Goal: Information Seeking & Learning: Learn about a topic

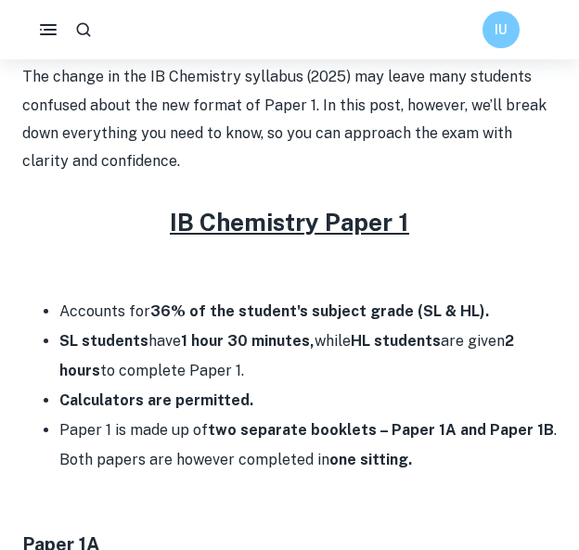
scroll to position [614, 0]
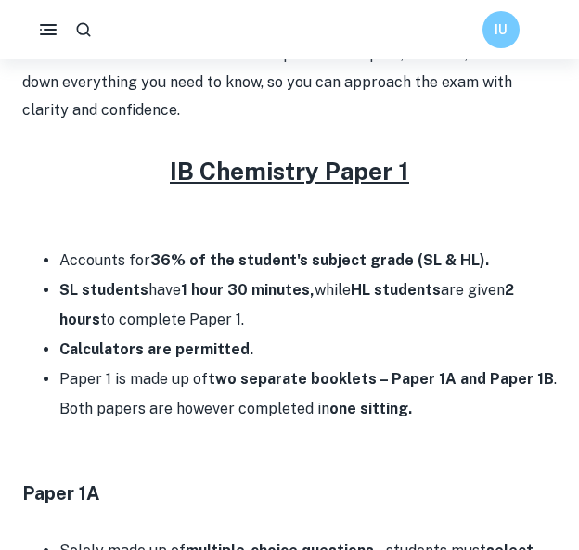
scroll to position [658, 0]
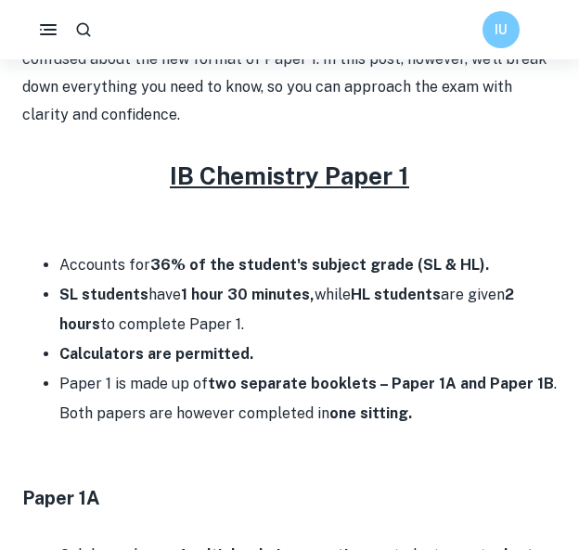
click at [163, 335] on li "SL students have 1 hour 30 minutes, while HL students are given 2 hours to comp…" at bounding box center [307, 309] width 497 height 59
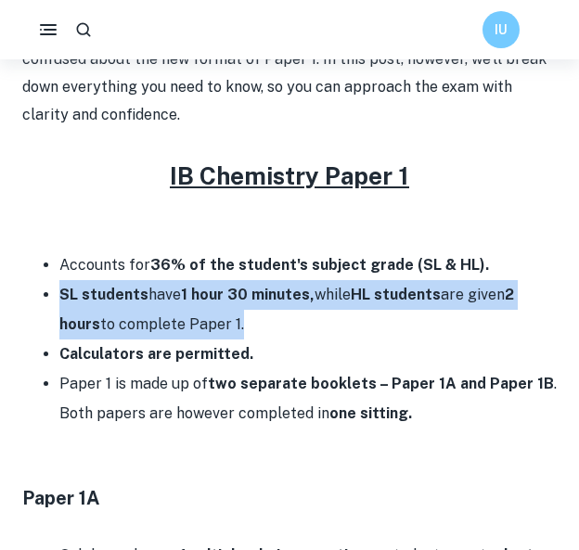
click at [163, 335] on li "SL students have 1 hour 30 minutes, while HL students are given 2 hours to comp…" at bounding box center [307, 309] width 497 height 59
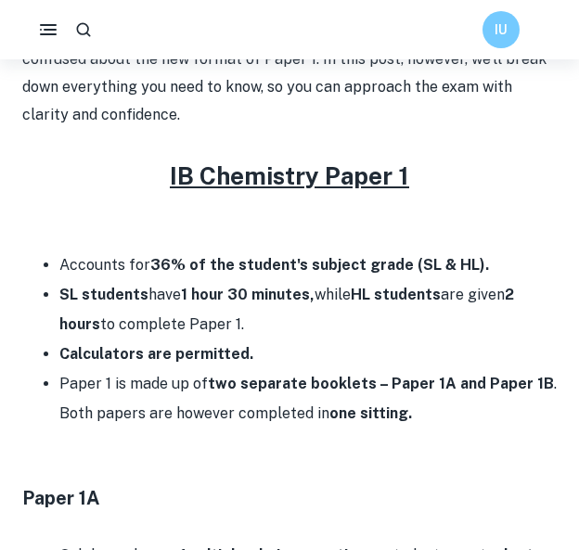
click at [141, 365] on li "Calculators are permitted." at bounding box center [307, 355] width 497 height 30
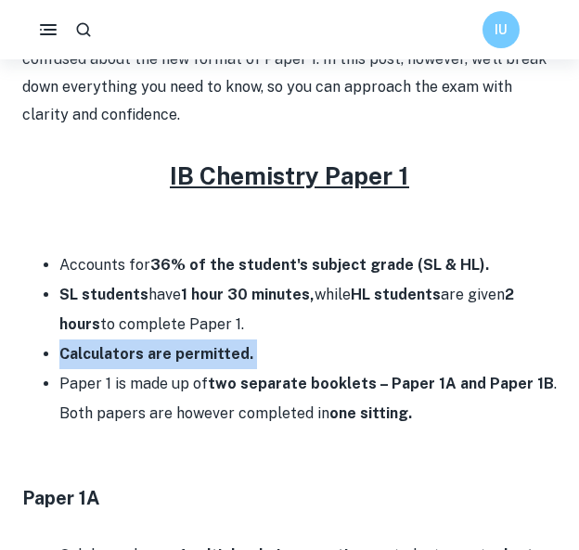
click at [141, 365] on li "Calculators are permitted." at bounding box center [307, 355] width 497 height 30
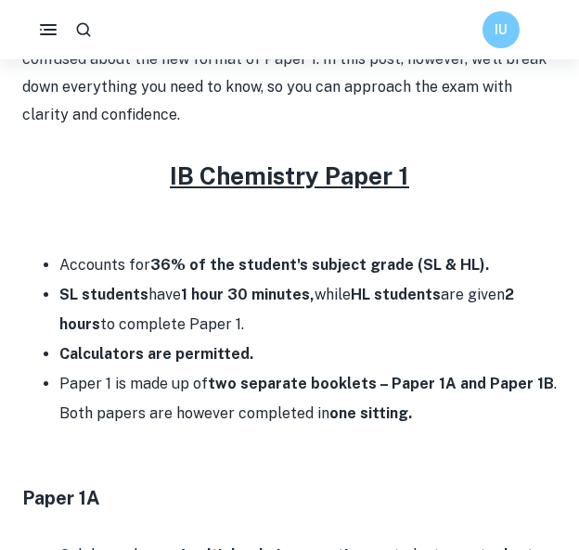
click at [141, 365] on li "Calculators are permitted." at bounding box center [307, 355] width 497 height 30
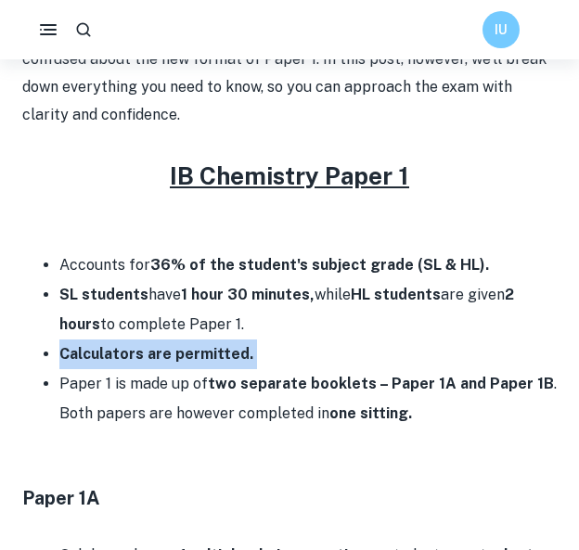
click at [141, 365] on li "Calculators are permitted." at bounding box center [307, 355] width 497 height 30
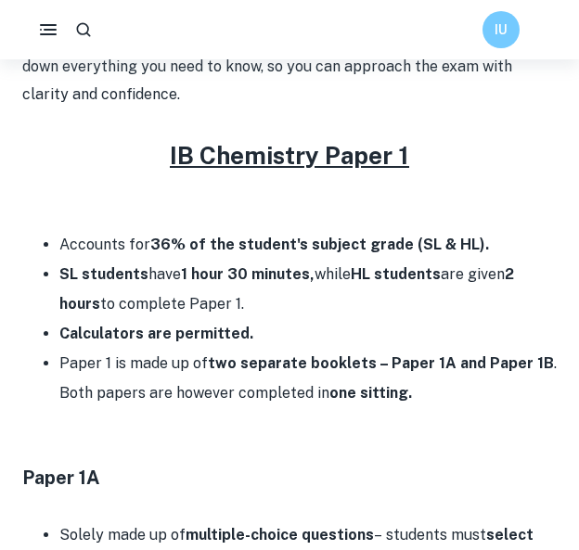
scroll to position [677, 0]
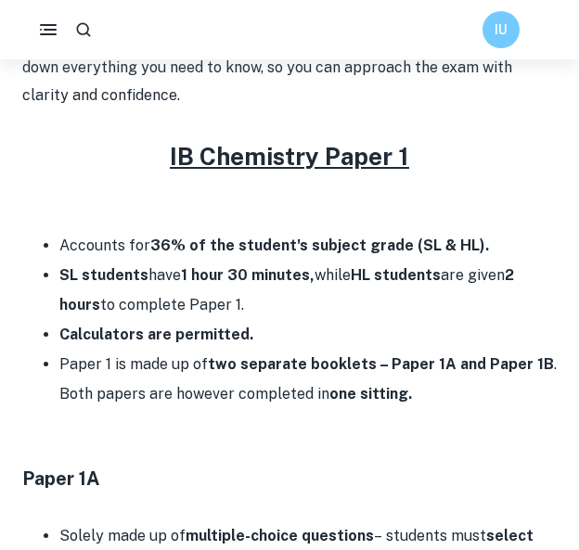
click at [232, 231] on li "Accounts for 36% of the student's subject grade (SL & HL)." at bounding box center [307, 246] width 497 height 30
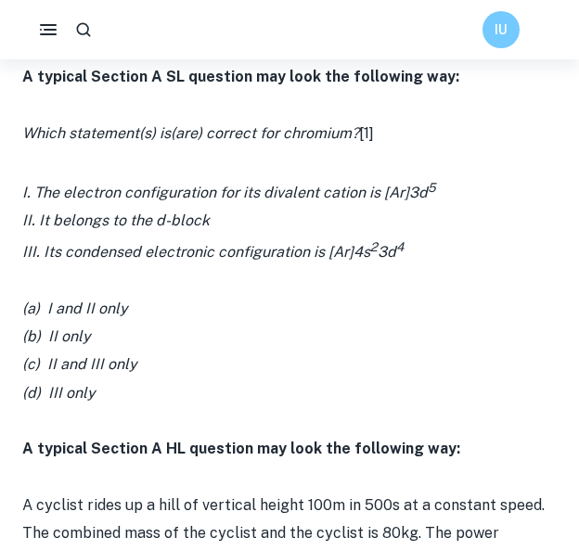
scroll to position [1712, 0]
